Goal: Navigation & Orientation: Find specific page/section

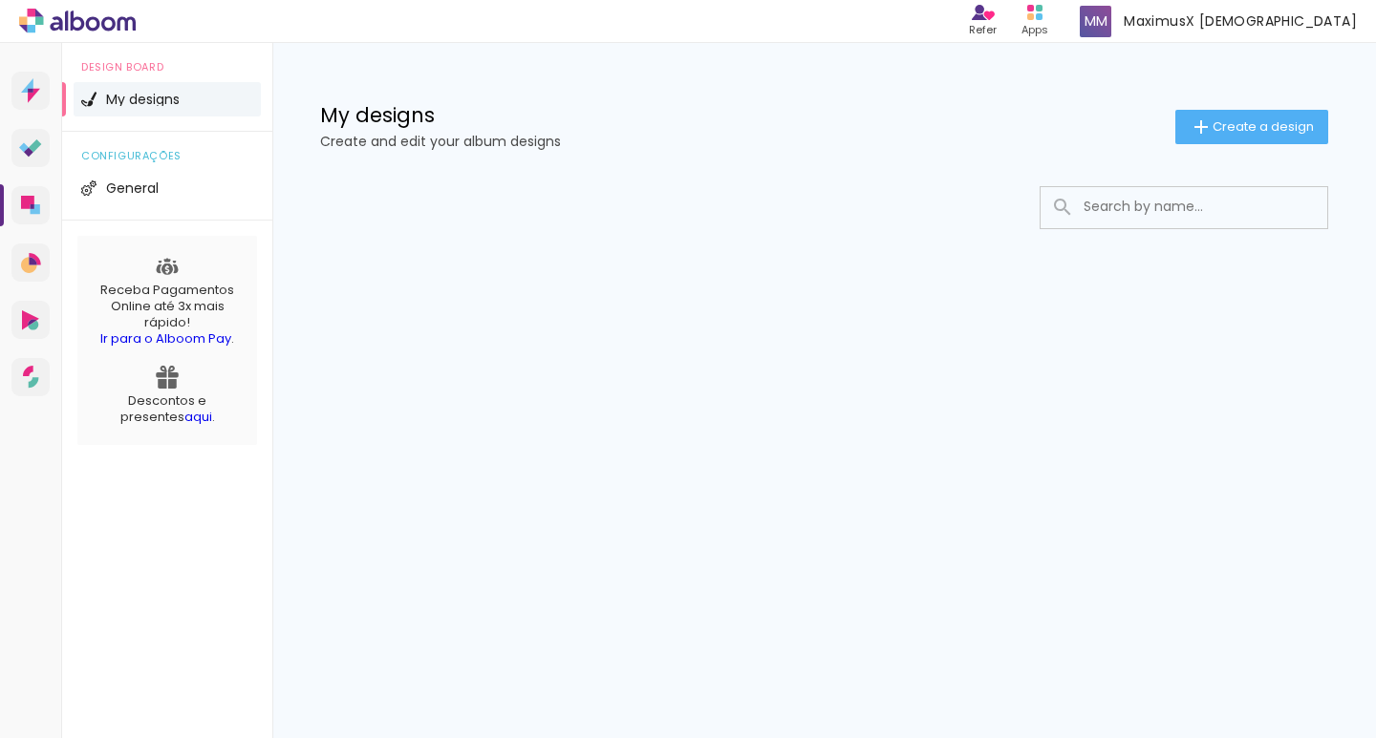
click at [34, 33] on div "Refer Refer a friend Alboom products Apps MaximusX Male Alboom Account" at bounding box center [688, 21] width 1376 height 43
click at [33, 16] on icon at bounding box center [32, 13] width 9 height 9
click at [30, 22] on icon at bounding box center [77, 21] width 117 height 25
click at [129, 83] on li "My designs" at bounding box center [167, 99] width 187 height 34
